Goal: Transaction & Acquisition: Purchase product/service

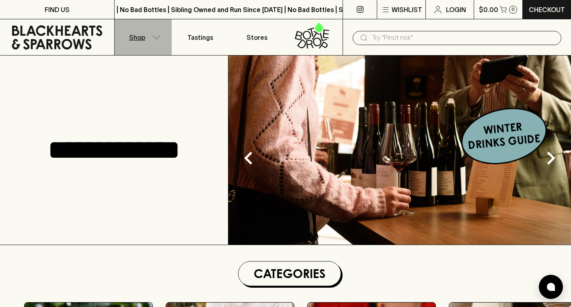
click at [162, 36] on button "Shop" at bounding box center [143, 37] width 57 height 36
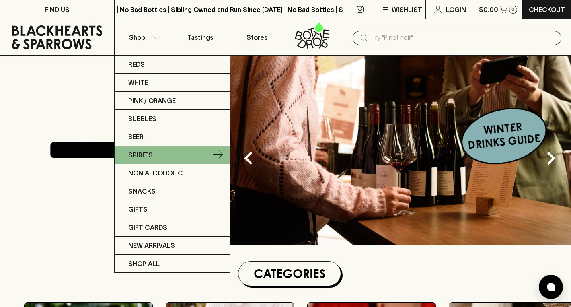
click at [224, 155] on link "Spirits" at bounding box center [172, 155] width 115 height 18
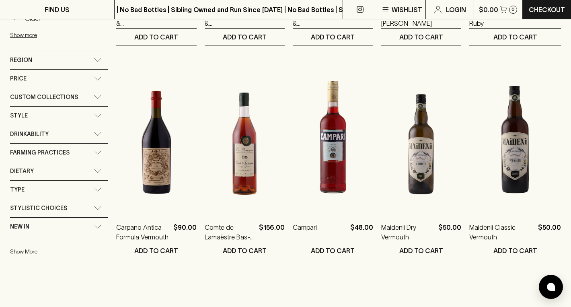
scroll to position [309, 0]
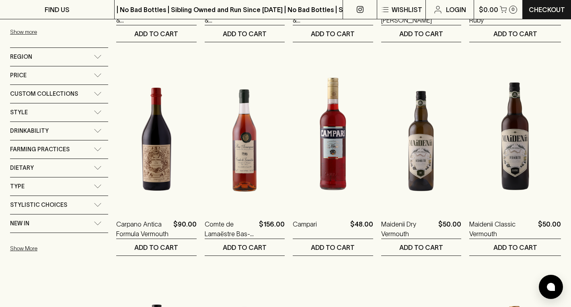
click at [94, 187] on icon at bounding box center [98, 186] width 8 height 4
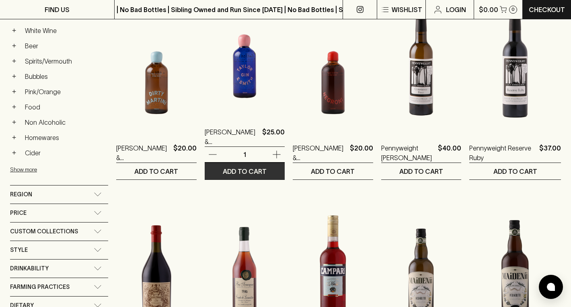
scroll to position [0, 0]
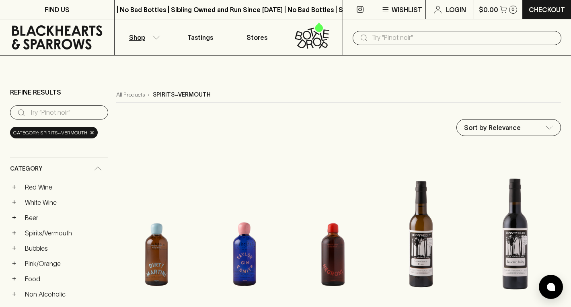
click at [79, 108] on input "search" at bounding box center [65, 112] width 72 height 13
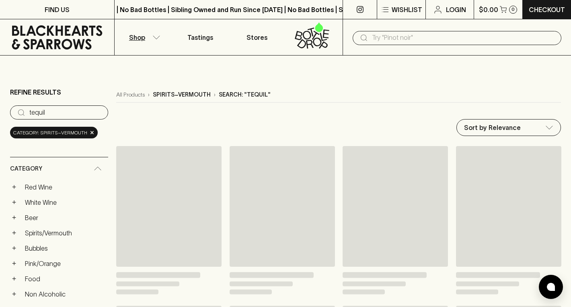
type input "tequila"
